Goal: Transaction & Acquisition: Obtain resource

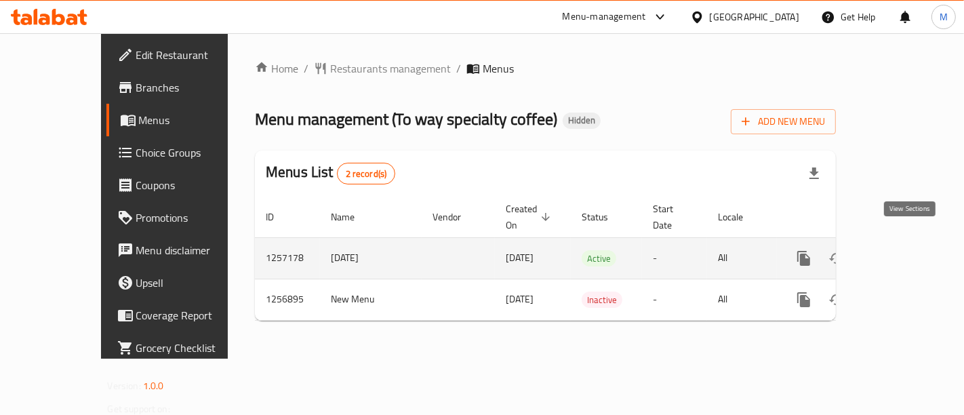
click at [908, 252] on icon "enhanced table" at bounding box center [902, 258] width 12 height 12
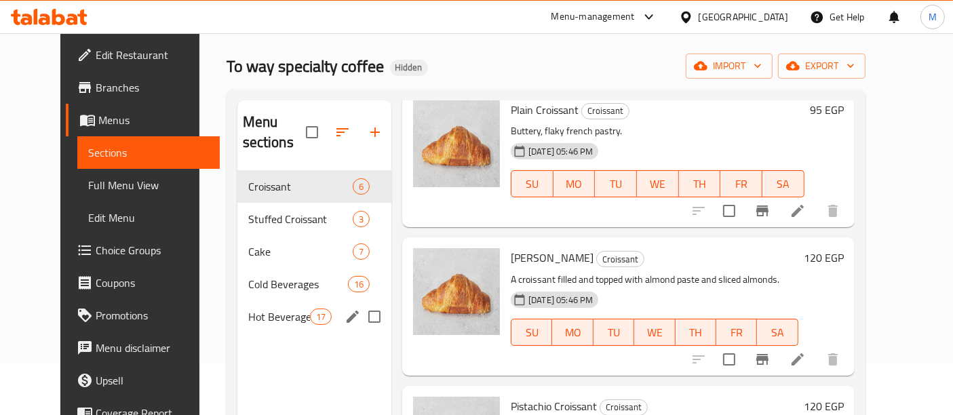
scroll to position [75, 0]
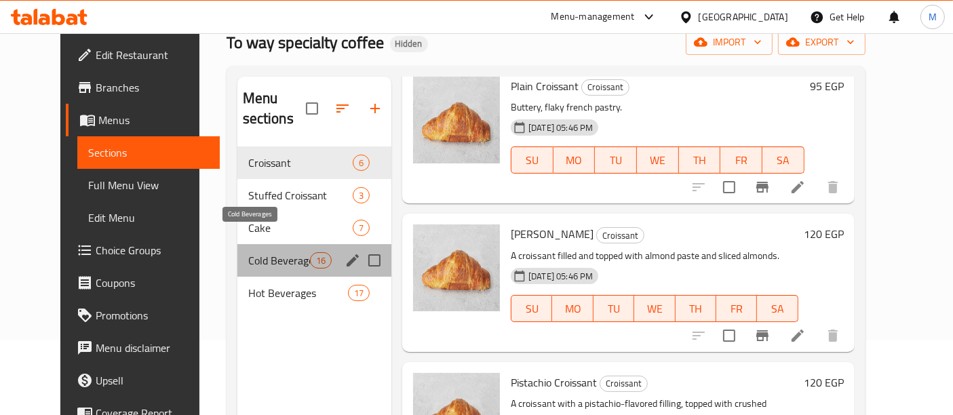
click at [250, 252] on span "Cold Beverages" at bounding box center [279, 260] width 62 height 16
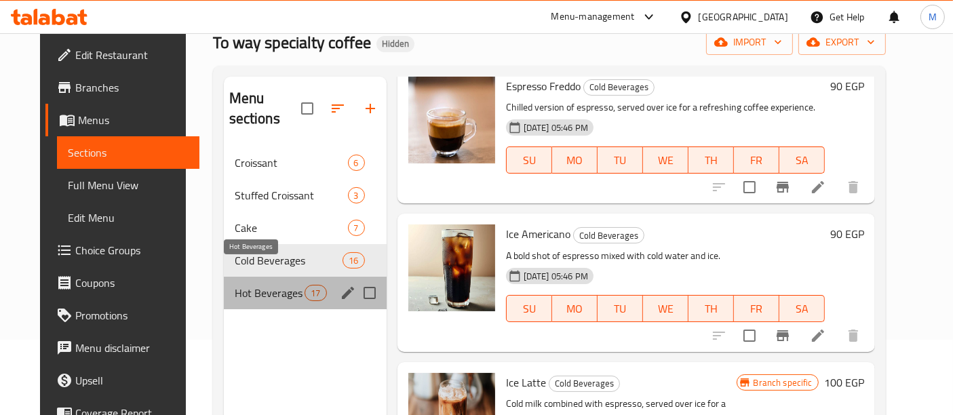
click at [244, 285] on span "Hot Beverages" at bounding box center [270, 293] width 71 height 16
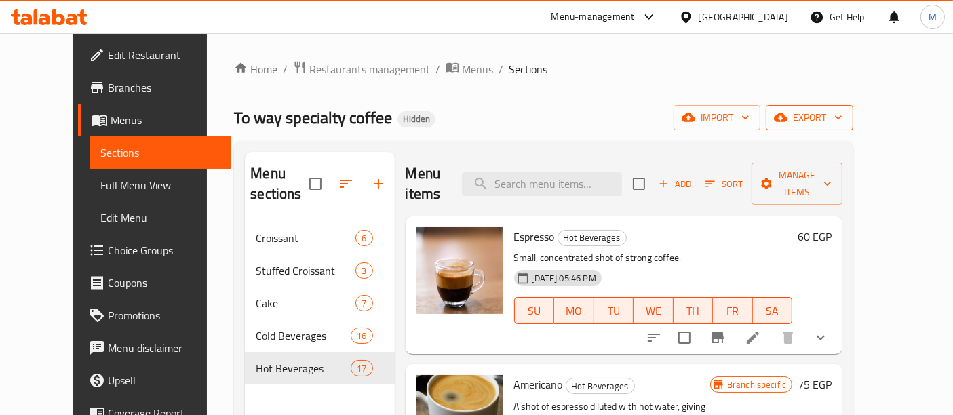
click at [842, 115] on span "export" at bounding box center [809, 117] width 66 height 17
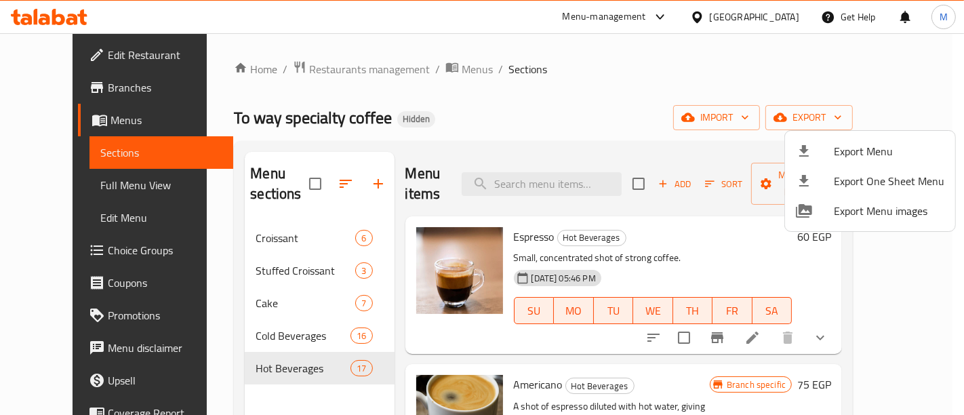
click at [599, 132] on div at bounding box center [482, 207] width 964 height 415
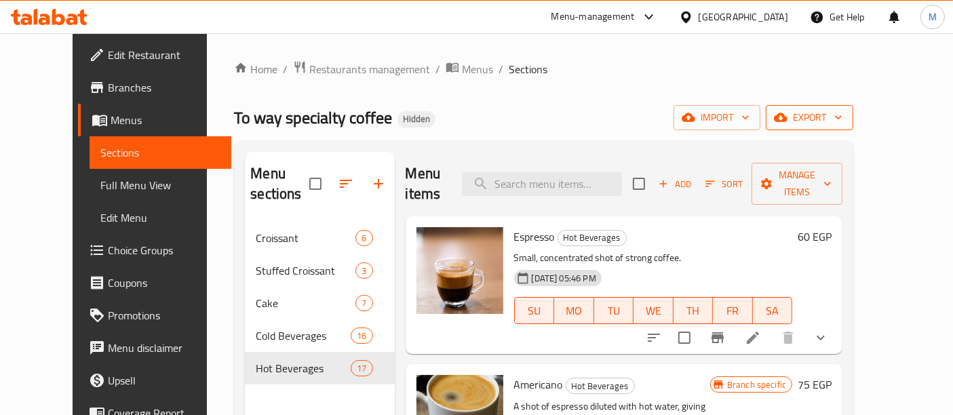
click at [842, 119] on span "export" at bounding box center [809, 117] width 66 height 17
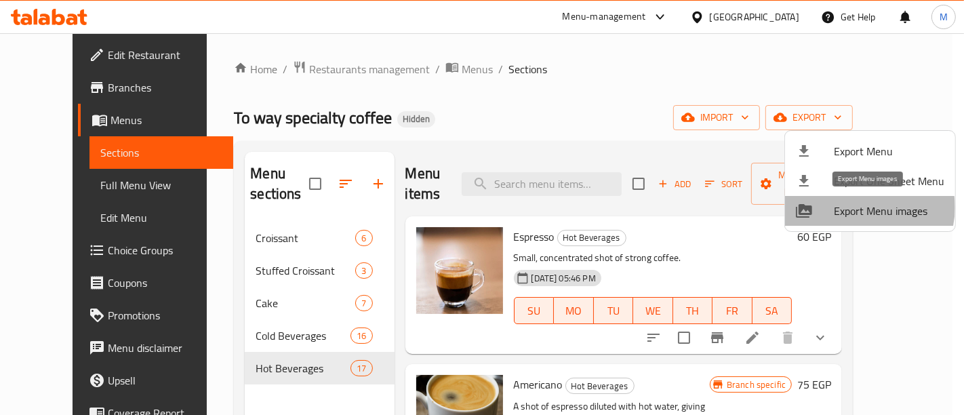
click at [866, 207] on span "Export Menu images" at bounding box center [889, 211] width 111 height 16
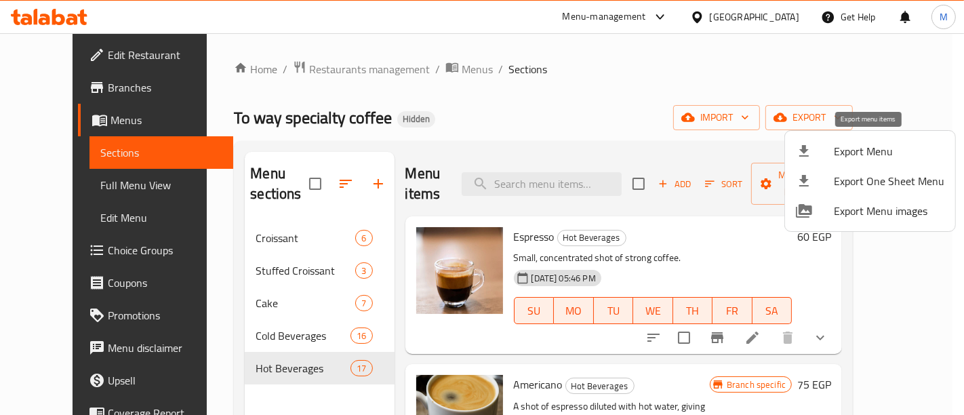
click at [896, 149] on span "Export Menu" at bounding box center [889, 151] width 111 height 16
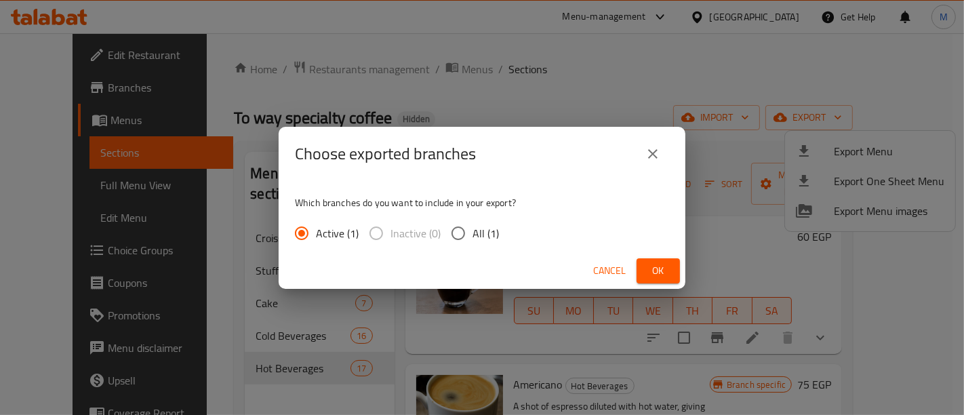
click at [646, 274] on button "Ok" at bounding box center [658, 270] width 43 height 25
